Goal: Information Seeking & Learning: Compare options

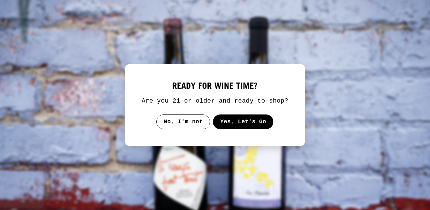
select select "******"
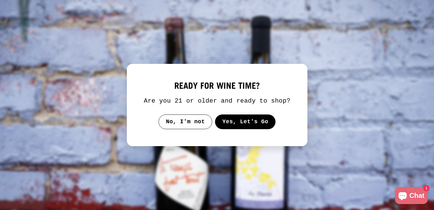
click at [228, 121] on button "Yes, Let's Go" at bounding box center [245, 122] width 61 height 15
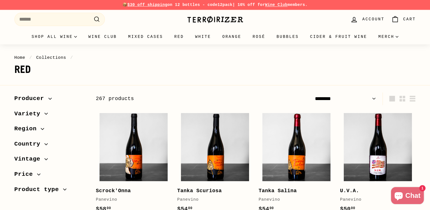
click at [198, 16] on img at bounding box center [215, 20] width 57 height 8
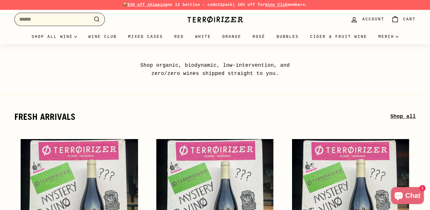
click at [73, 18] on input "Search" at bounding box center [59, 19] width 91 height 13
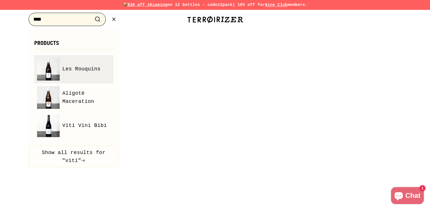
type input "****"
click at [79, 68] on span "Les Rouquins" at bounding box center [82, 69] width 38 height 8
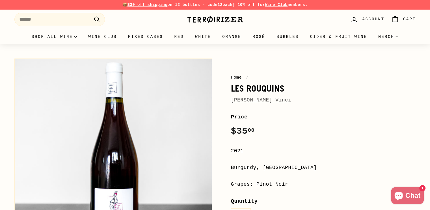
click at [251, 99] on link "Vini Viti Vinci" at bounding box center [261, 100] width 61 height 6
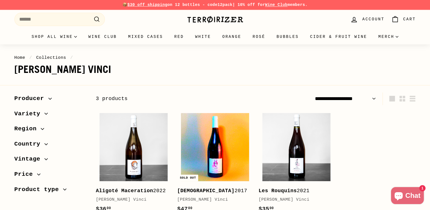
click at [220, 144] on img at bounding box center [215, 147] width 68 height 68
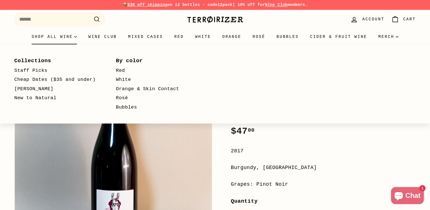
click at [59, 39] on summary "Shop all wine" at bounding box center [54, 36] width 57 height 15
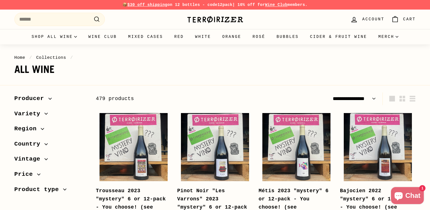
select select "**********"
click at [350, 98] on select "**********" at bounding box center [346, 98] width 66 height 13
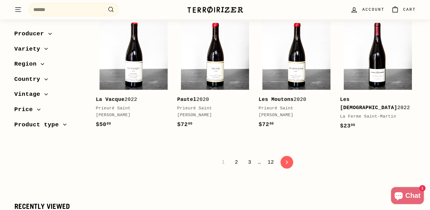
scroll to position [1180, 0]
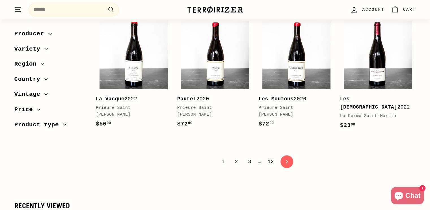
click at [236, 157] on link "2" at bounding box center [237, 162] width 10 height 10
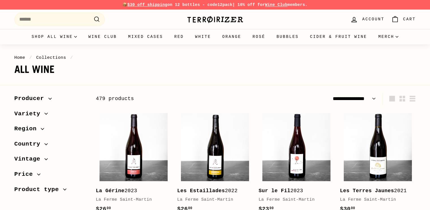
select select "**********"
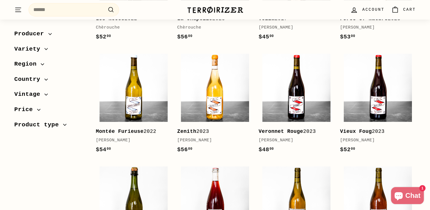
scroll to position [520, 0]
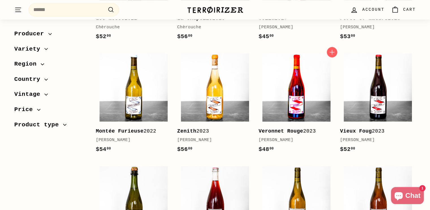
click at [284, 88] on img at bounding box center [296, 87] width 68 height 68
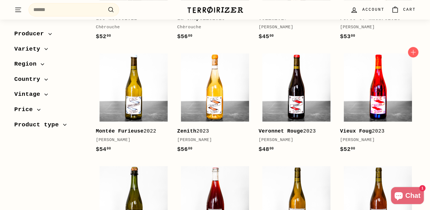
click at [352, 93] on img at bounding box center [378, 87] width 68 height 68
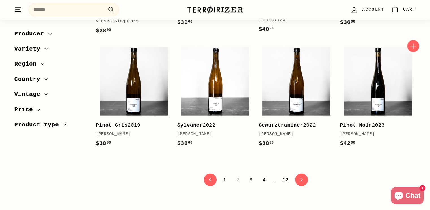
scroll to position [1115, 0]
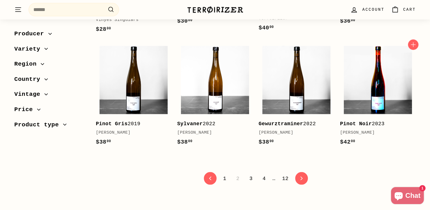
click at [375, 96] on img at bounding box center [378, 80] width 68 height 68
click at [238, 174] on span "2" at bounding box center [238, 179] width 10 height 10
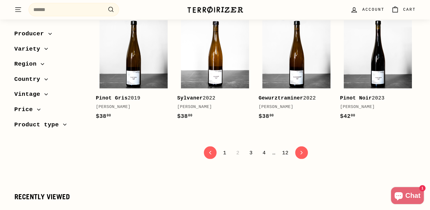
scroll to position [1141, 0]
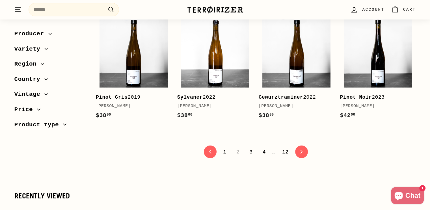
click at [253, 147] on link "3" at bounding box center [251, 152] width 10 height 10
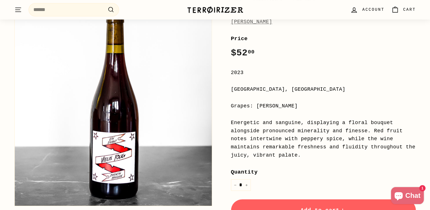
scroll to position [79, 0]
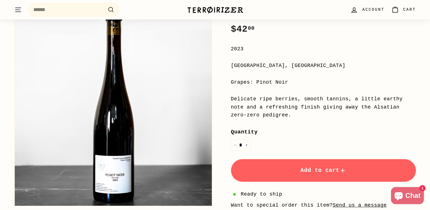
scroll to position [60, 0]
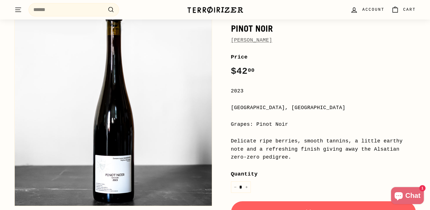
click at [252, 43] on link "[PERSON_NAME]" at bounding box center [251, 40] width 41 height 6
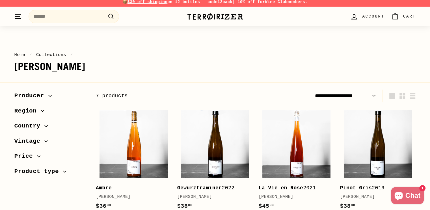
scroll to position [2, 0]
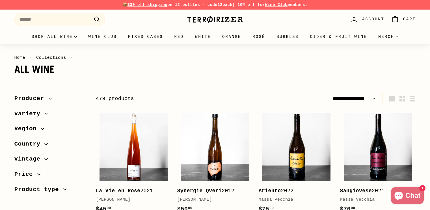
select select "**********"
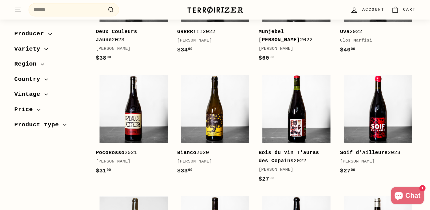
scroll to position [628, 0]
click at [414, 136] on link "Soif d'Ailleurs 2023 Fabien Jouves $27 00 $27.00" at bounding box center [378, 126] width 76 height 110
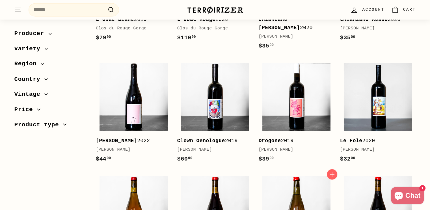
scroll to position [1002, 0]
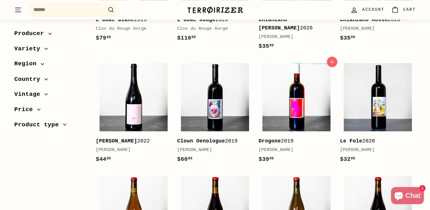
click at [307, 111] on img at bounding box center [296, 97] width 68 height 68
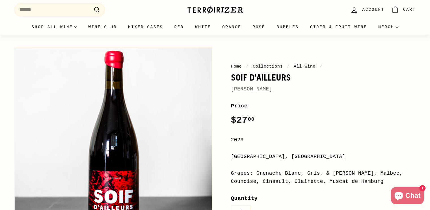
scroll to position [12, 0]
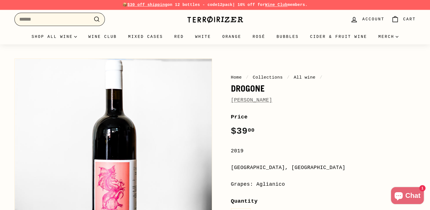
click at [78, 22] on input "Search" at bounding box center [59, 19] width 91 height 13
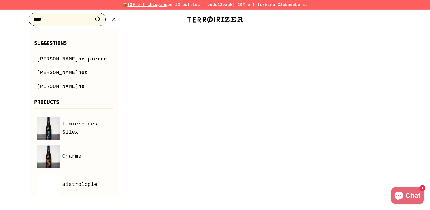
type input "****"
click at [92, 15] on button ".cls-1{fill:none;stroke:#000;stroke-miterlimit:10;stroke-width:2px} Search" at bounding box center [97, 19] width 10 height 9
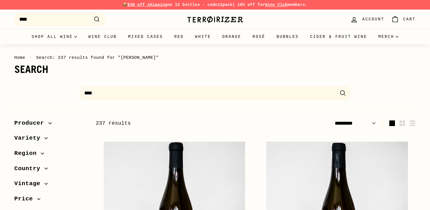
select select "*********"
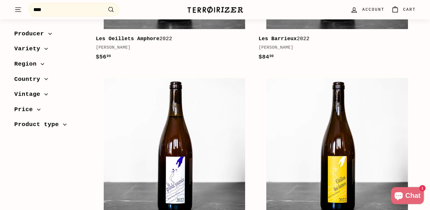
scroll to position [1398, 0]
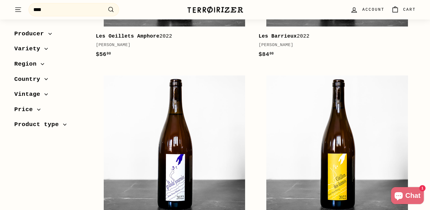
click at [127, 47] on div "Jean-Yves Péron" at bounding box center [172, 45] width 152 height 7
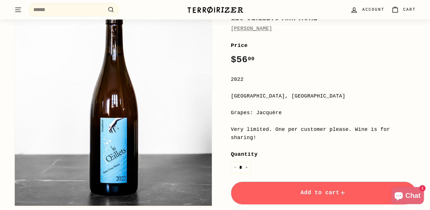
scroll to position [71, 0]
click at [256, 28] on link "[PERSON_NAME]" at bounding box center [251, 29] width 41 height 6
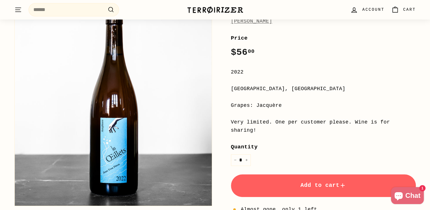
scroll to position [0, 0]
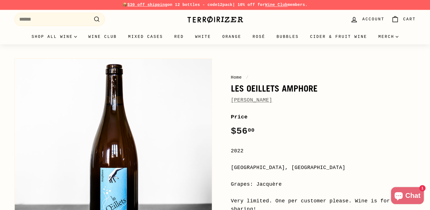
click at [269, 91] on h1 "Les Oeillets Amphore" at bounding box center [323, 89] width 185 height 10
click at [238, 89] on h1 "Les Oeillets Amphore" at bounding box center [323, 89] width 185 height 10
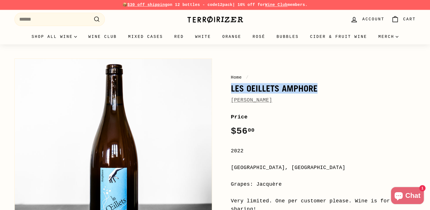
copy h1 "Les Oeillets Amphore"
click at [260, 101] on link "[PERSON_NAME]" at bounding box center [251, 100] width 41 height 6
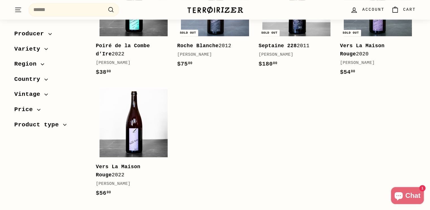
scroll to position [727, 0]
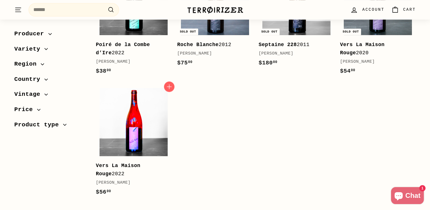
click at [146, 141] on img at bounding box center [134, 122] width 68 height 68
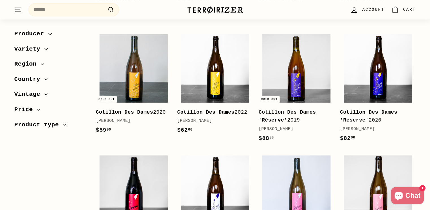
scroll to position [192, 0]
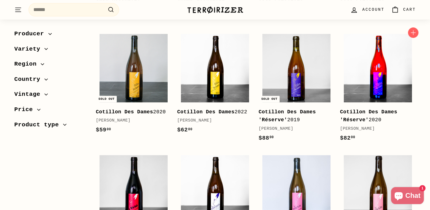
click at [365, 78] on img at bounding box center [378, 68] width 68 height 68
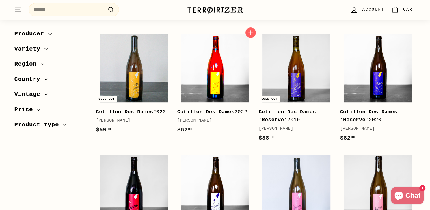
click at [230, 82] on img at bounding box center [215, 68] width 68 height 68
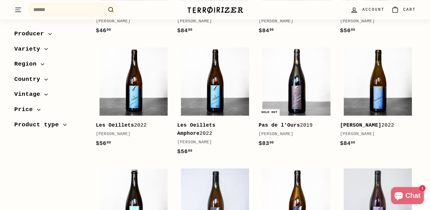
scroll to position [526, 0]
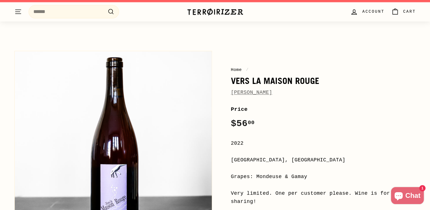
scroll to position [24, 0]
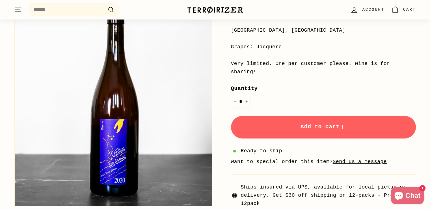
scroll to position [137, 0]
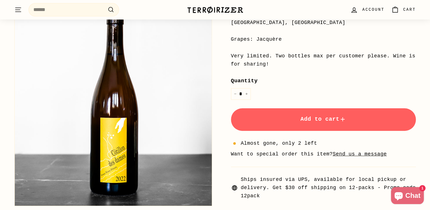
scroll to position [145, 0]
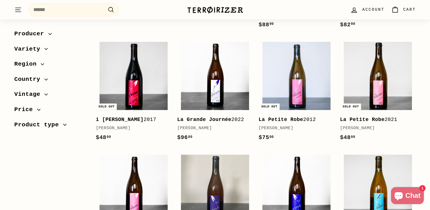
scroll to position [306, 0]
click at [200, 120] on b "La Grande Journée" at bounding box center [204, 120] width 54 height 6
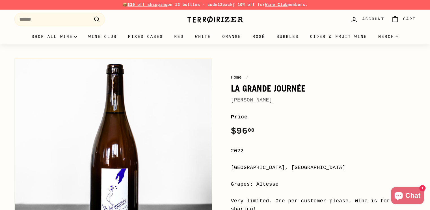
click at [234, 89] on h1 "La Grande Journée" at bounding box center [323, 89] width 185 height 10
copy h1 "La Grande Journée"
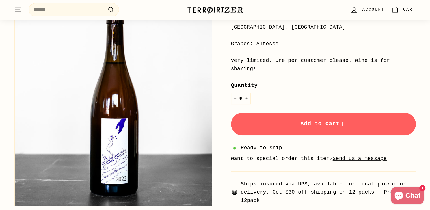
scroll to position [141, 0]
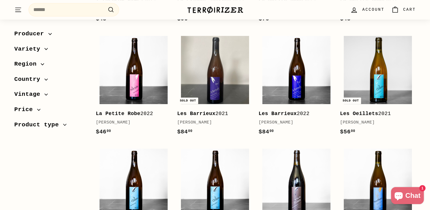
scroll to position [425, 0]
click at [287, 111] on b "Les Barrieux" at bounding box center [278, 114] width 38 height 6
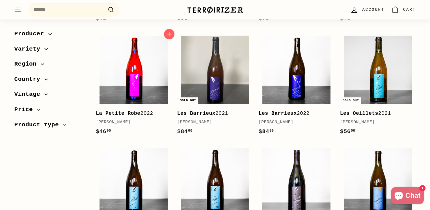
click at [151, 88] on img at bounding box center [134, 70] width 68 height 68
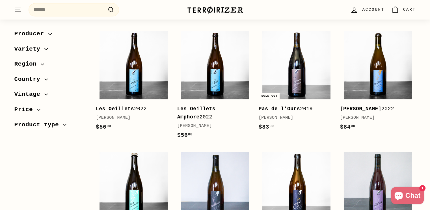
scroll to position [542, 0]
click at [130, 107] on b "Les Oeillets" at bounding box center [115, 109] width 38 height 6
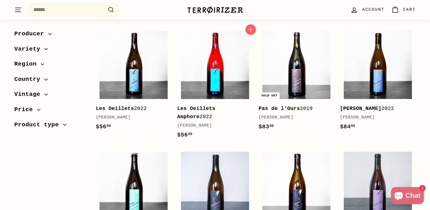
click at [212, 80] on img at bounding box center [215, 65] width 68 height 68
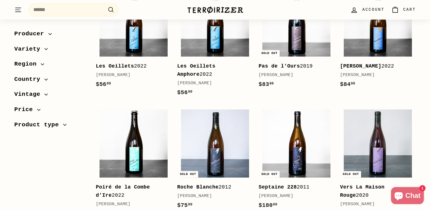
scroll to position [583, 0]
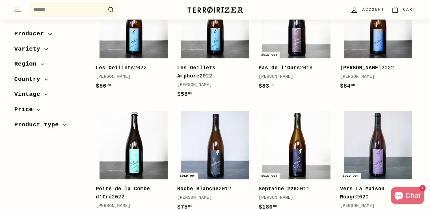
click at [368, 59] on link "Pierra Menta 2022 Jean-Yves Péron $84 00 $84.00" at bounding box center [378, 41] width 76 height 110
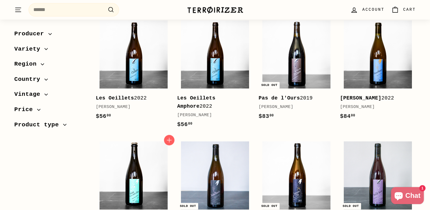
scroll to position [552, 0]
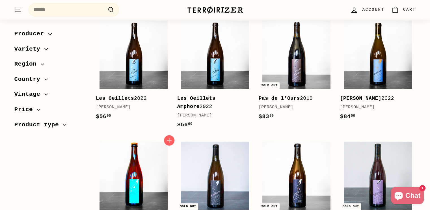
click at [139, 167] on img at bounding box center [134, 176] width 68 height 68
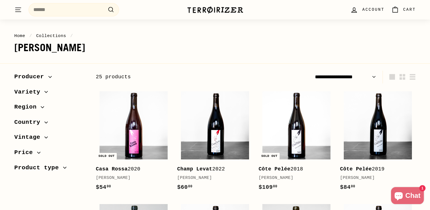
scroll to position [21, 0]
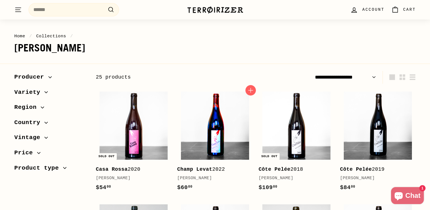
click at [214, 132] on img at bounding box center [215, 126] width 68 height 68
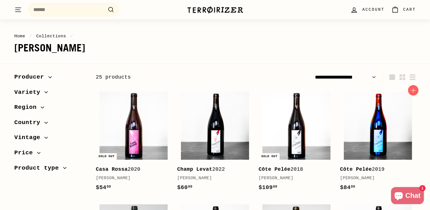
click at [387, 128] on img at bounding box center [378, 126] width 68 height 68
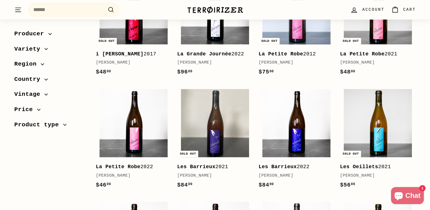
scroll to position [371, 0]
click at [199, 53] on b "La Grande Journée" at bounding box center [204, 54] width 54 height 6
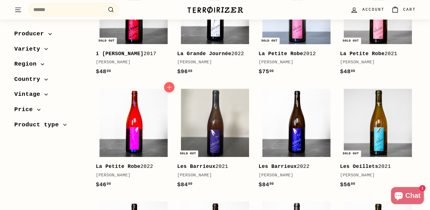
click at [121, 149] on img at bounding box center [134, 123] width 68 height 68
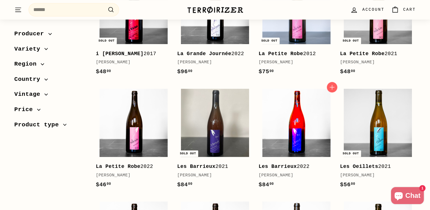
click at [301, 135] on img at bounding box center [296, 123] width 68 height 68
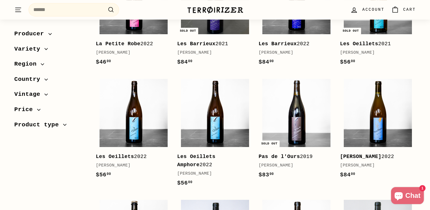
scroll to position [494, 0]
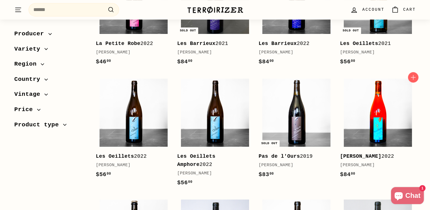
click at [365, 122] on img at bounding box center [378, 113] width 68 height 68
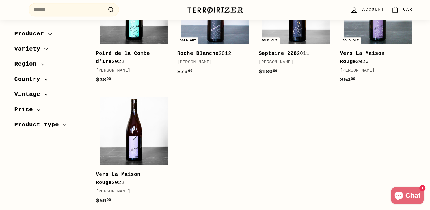
scroll to position [747, 0]
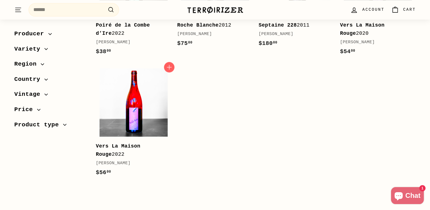
click at [152, 120] on img at bounding box center [134, 102] width 68 height 68
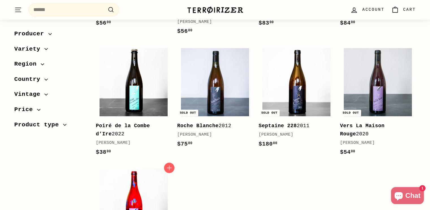
scroll to position [645, 0]
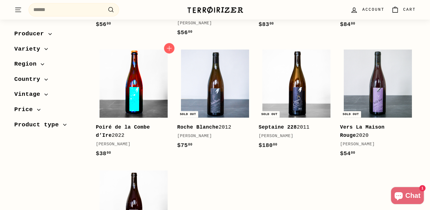
click at [148, 106] on img at bounding box center [134, 84] width 68 height 68
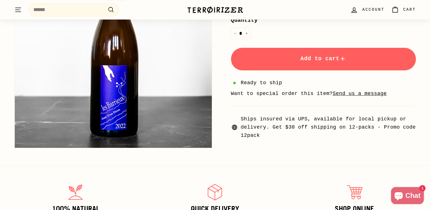
scroll to position [207, 0]
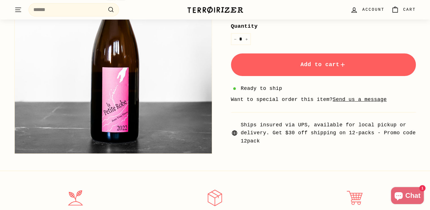
scroll to position [175, 0]
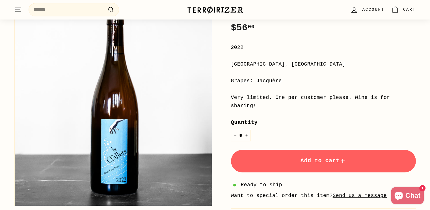
scroll to position [103, 0]
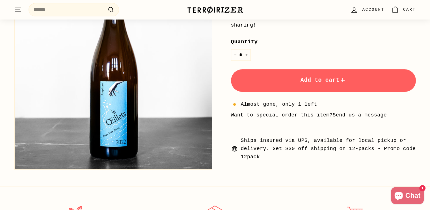
scroll to position [185, 0]
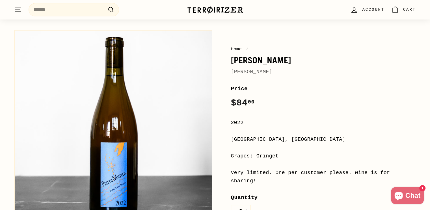
scroll to position [16, 0]
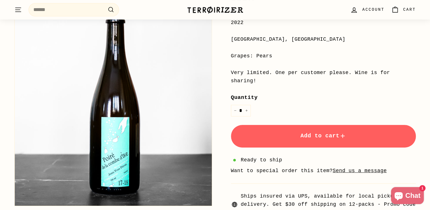
scroll to position [128, 0]
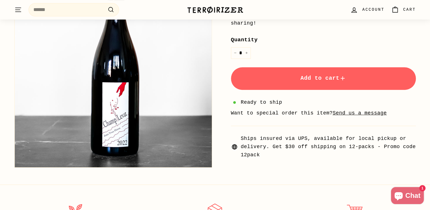
scroll to position [187, 0]
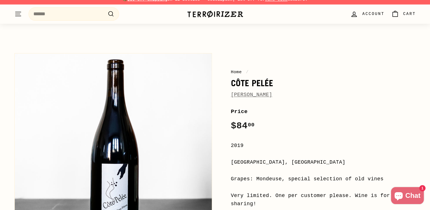
scroll to position [3, 0]
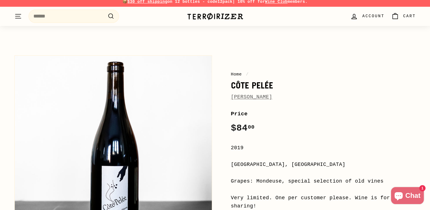
click at [249, 85] on h1 "Côte Pelée" at bounding box center [323, 86] width 185 height 10
click at [246, 85] on h1 "Côte Pelée" at bounding box center [323, 86] width 185 height 10
click at [259, 86] on h1 "Côte Pelée" at bounding box center [323, 86] width 185 height 10
click at [244, 84] on h1 "Côte Pelée" at bounding box center [323, 86] width 185 height 10
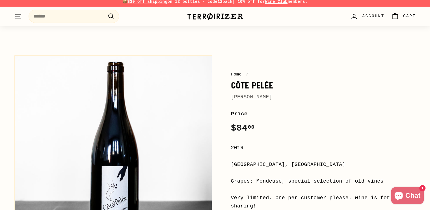
click at [241, 85] on h1 "Côte Pelée" at bounding box center [323, 86] width 185 height 10
copy h1 "Côte Pelée"
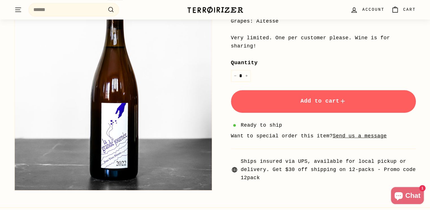
scroll to position [163, 0]
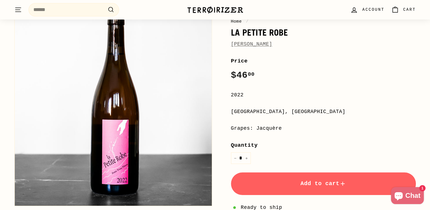
scroll to position [13, 0]
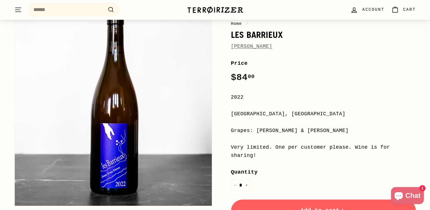
scroll to position [55, 0]
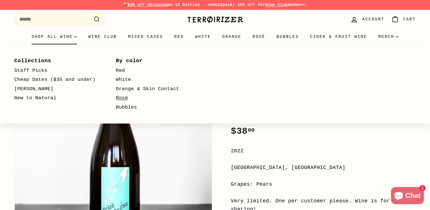
click at [123, 99] on link "Rosé" at bounding box center [158, 98] width 85 height 9
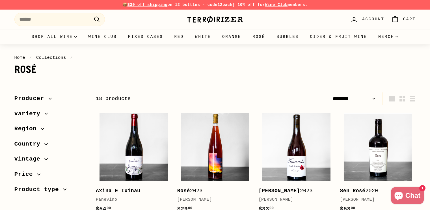
select select "******"
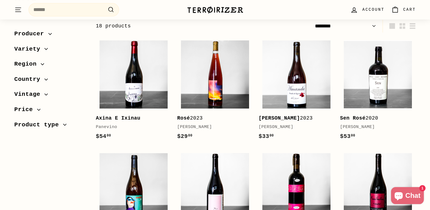
scroll to position [75, 0]
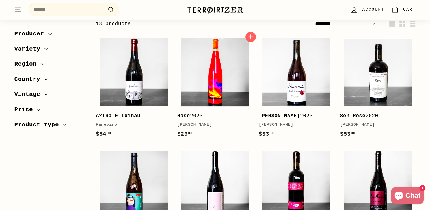
click at [206, 89] on img at bounding box center [215, 72] width 68 height 68
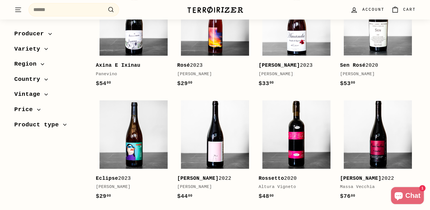
scroll to position [0, 0]
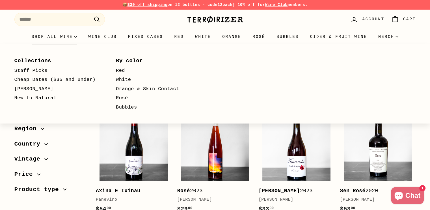
click at [57, 38] on summary "Shop all wine" at bounding box center [54, 36] width 57 height 15
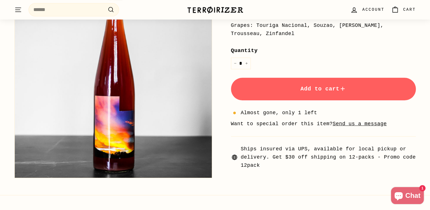
scroll to position [162, 0]
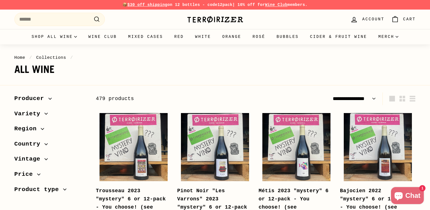
select select "**********"
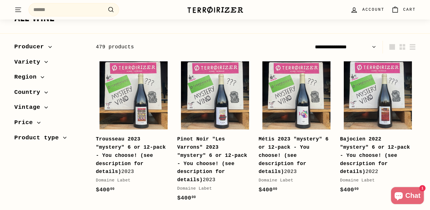
scroll to position [52, 0]
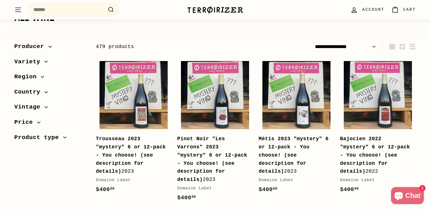
click at [31, 110] on span "Vintage" at bounding box center [29, 107] width 30 height 10
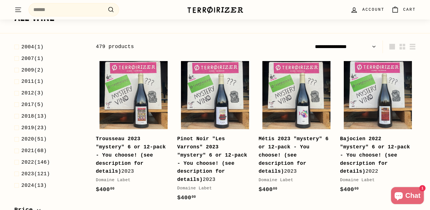
scroll to position [79, 0]
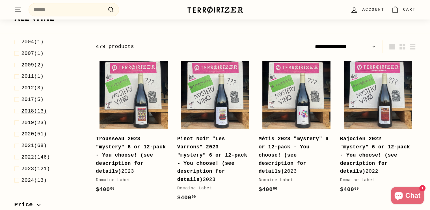
click at [29, 111] on span "2018" at bounding box center [27, 111] width 13 height 6
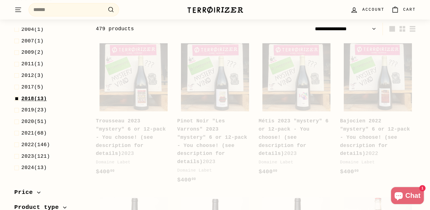
scroll to position [70, 0]
select select "**********"
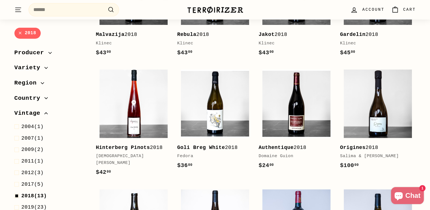
scroll to position [157, 0]
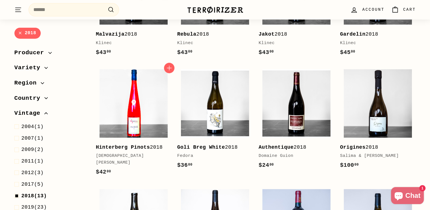
click at [139, 109] on img at bounding box center [134, 103] width 68 height 68
click at [123, 89] on img at bounding box center [134, 103] width 68 height 68
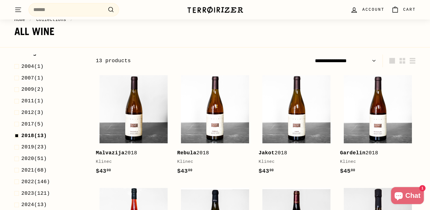
scroll to position [87, 0]
click at [31, 146] on span "2019" at bounding box center [27, 147] width 13 height 6
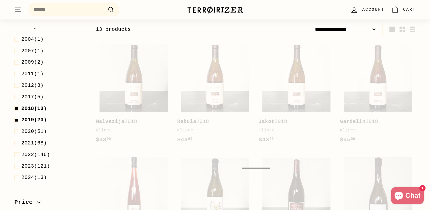
scroll to position [70, 0]
select select "**********"
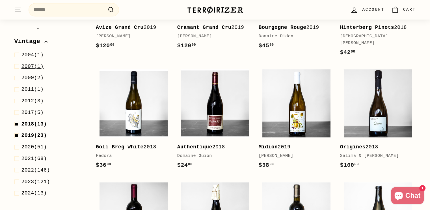
scroll to position [84, 0]
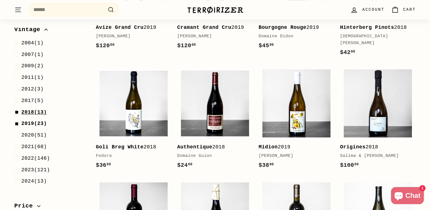
click at [30, 114] on span "2018" at bounding box center [27, 112] width 13 height 6
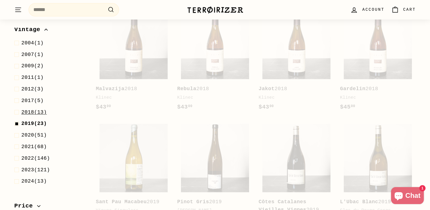
scroll to position [70, 0]
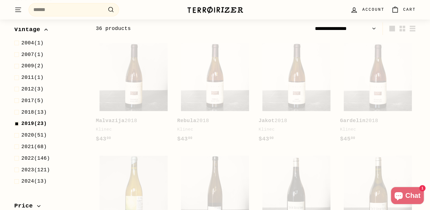
select select "**********"
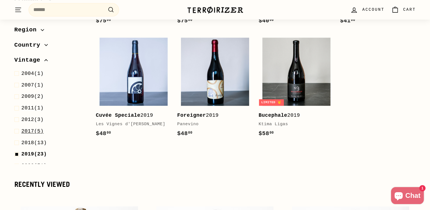
scroll to position [670, 0]
click at [17, 150] on span at bounding box center [17, 154] width 7 height 8
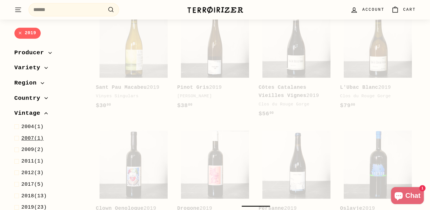
scroll to position [70, 0]
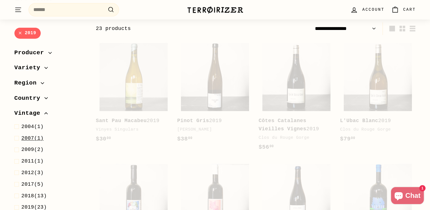
select select "**********"
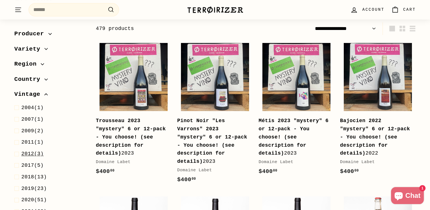
click at [35, 152] on span "2012 (3)" at bounding box center [32, 154] width 22 height 8
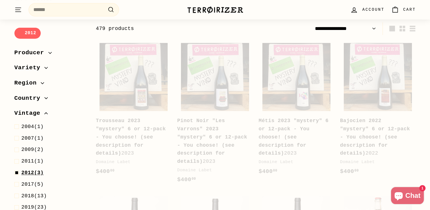
select select "**********"
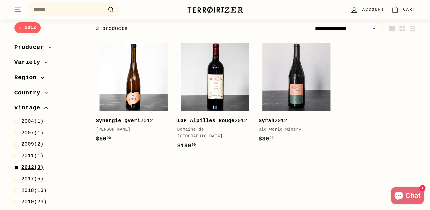
click at [25, 165] on span "2012" at bounding box center [27, 168] width 13 height 6
select select "**********"
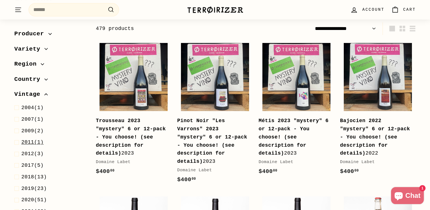
click at [31, 141] on span "2011" at bounding box center [27, 142] width 13 height 6
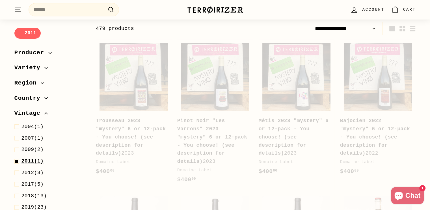
select select "**********"
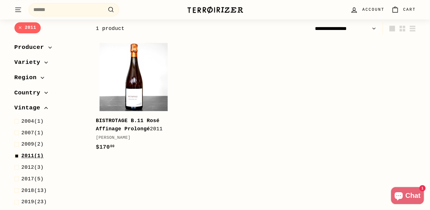
click at [34, 156] on span "2011 (1)" at bounding box center [32, 156] width 22 height 8
select select "**********"
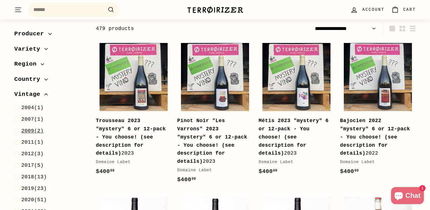
click at [30, 129] on span "2009" at bounding box center [27, 131] width 13 height 6
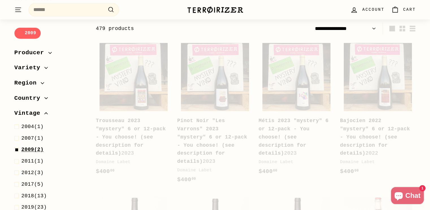
select select "**********"
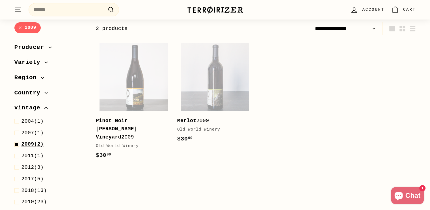
click at [31, 142] on span "2009" at bounding box center [27, 144] width 13 height 6
select select "**********"
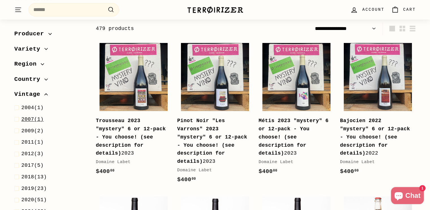
click at [31, 119] on span "2007" at bounding box center [27, 120] width 13 height 6
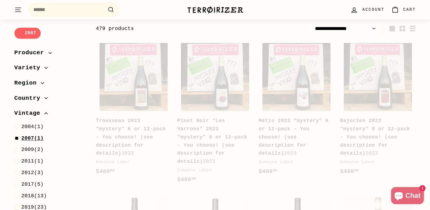
select select "**********"
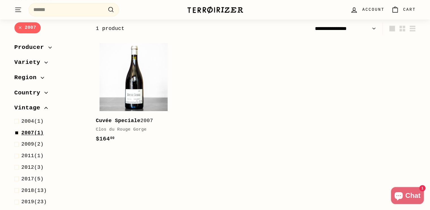
click at [33, 131] on span "2007 (1)" at bounding box center [32, 133] width 22 height 8
select select "**********"
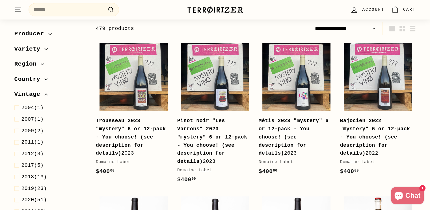
click at [29, 109] on span "2004" at bounding box center [27, 108] width 13 height 6
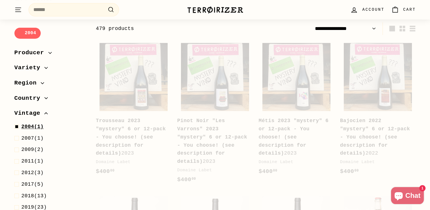
select select "**********"
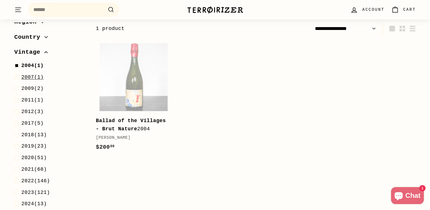
scroll to position [55, 0]
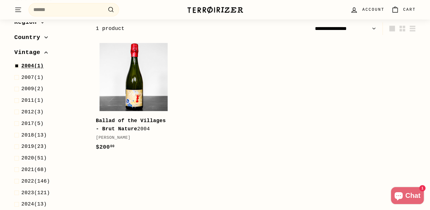
click at [25, 68] on span "2004" at bounding box center [27, 66] width 13 height 6
select select "**********"
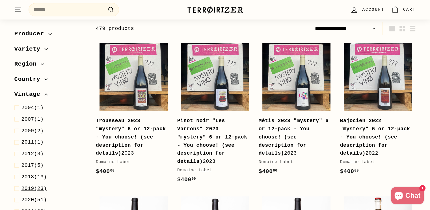
click at [40, 187] on span "2019 (23)" at bounding box center [33, 189] width 25 height 8
select select "**********"
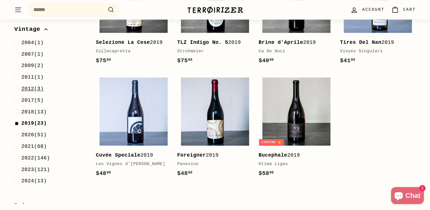
scroll to position [72, 0]
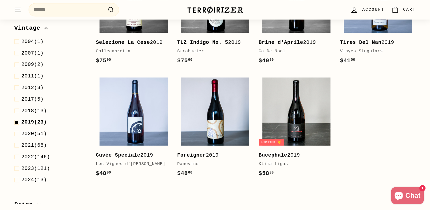
click at [31, 131] on span "2020" at bounding box center [27, 134] width 13 height 6
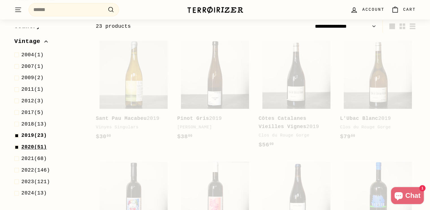
scroll to position [70, 0]
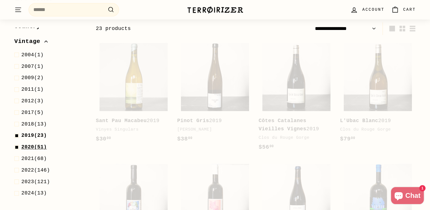
select select "**********"
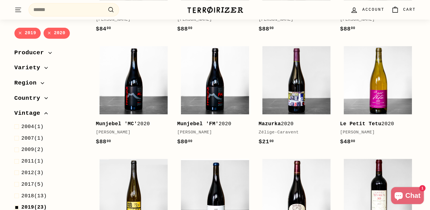
scroll to position [776, 0]
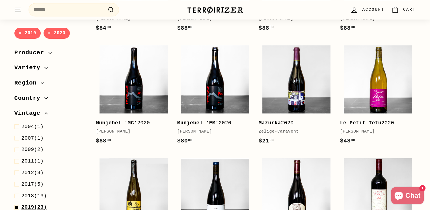
click at [28, 205] on span "2019" at bounding box center [27, 208] width 13 height 6
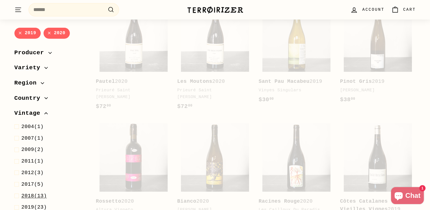
scroll to position [70, 0]
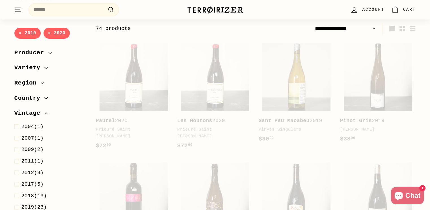
select select "**********"
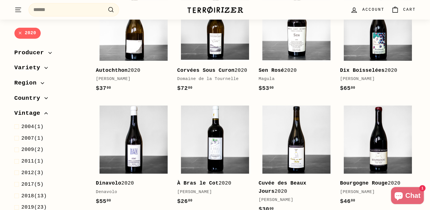
scroll to position [707, 0]
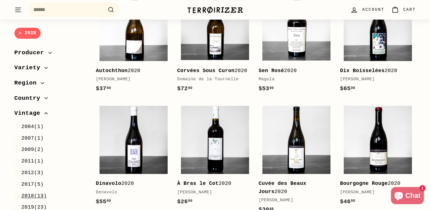
click at [41, 196] on span "2018 (13)" at bounding box center [33, 196] width 25 height 8
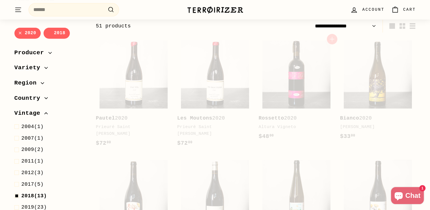
scroll to position [70, 0]
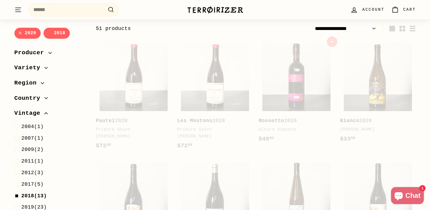
select select "**********"
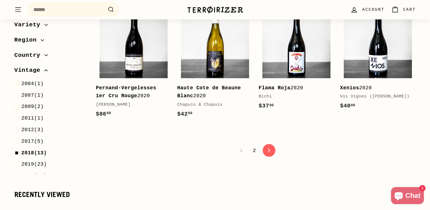
scroll to position [1157, 0]
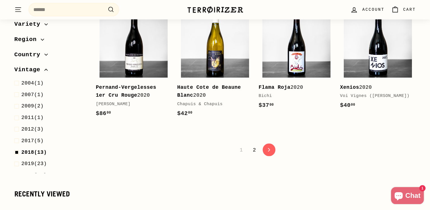
click at [253, 145] on link "2" at bounding box center [254, 150] width 10 height 10
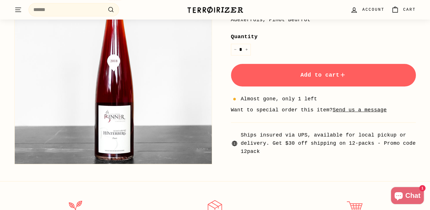
scroll to position [173, 0]
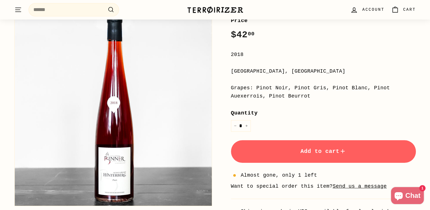
scroll to position [96, 0]
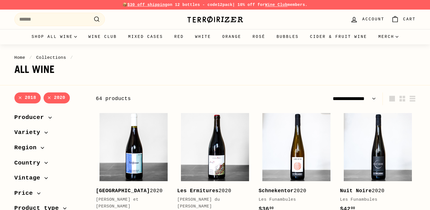
select select "**********"
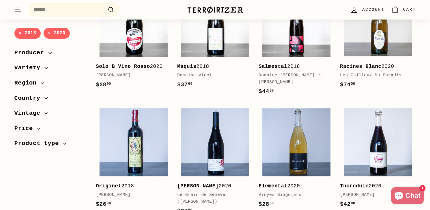
scroll to position [370, 0]
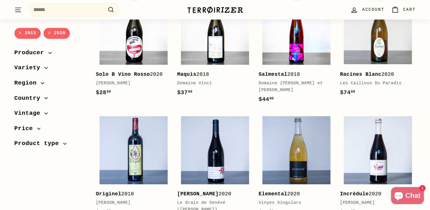
click at [302, 46] on img at bounding box center [296, 31] width 68 height 68
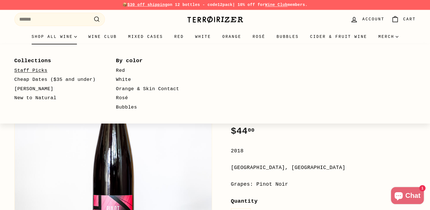
click at [30, 73] on link "Staff Picks" at bounding box center [56, 70] width 85 height 9
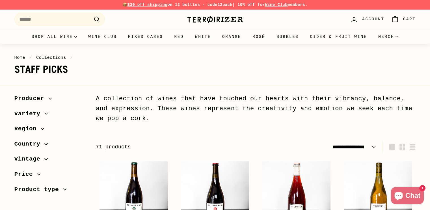
select select "**********"
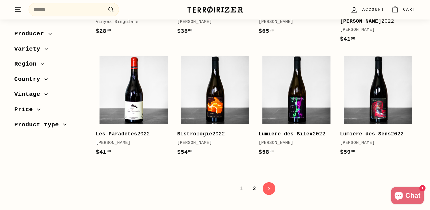
scroll to position [1189, 0]
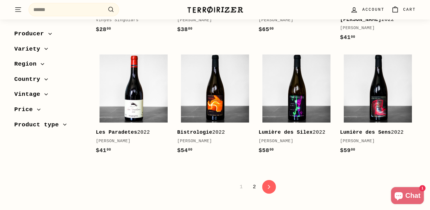
click at [268, 185] on icon at bounding box center [269, 187] width 2 height 4
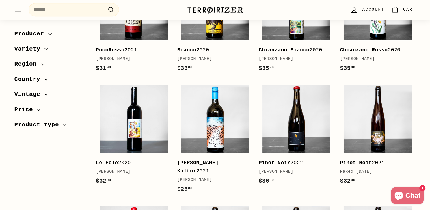
scroll to position [430, 0]
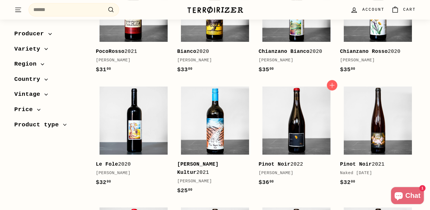
click at [296, 100] on img at bounding box center [296, 121] width 68 height 68
click at [280, 146] on img at bounding box center [296, 121] width 68 height 68
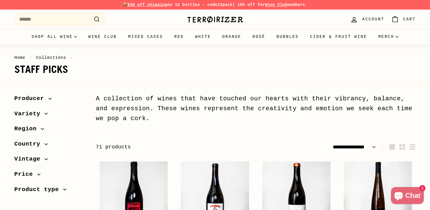
select select "**********"
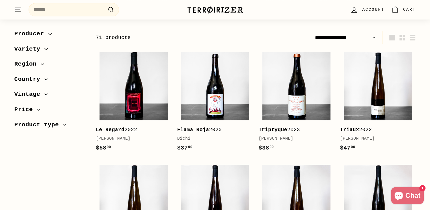
scroll to position [120, 0]
